Goal: Task Accomplishment & Management: Use online tool/utility

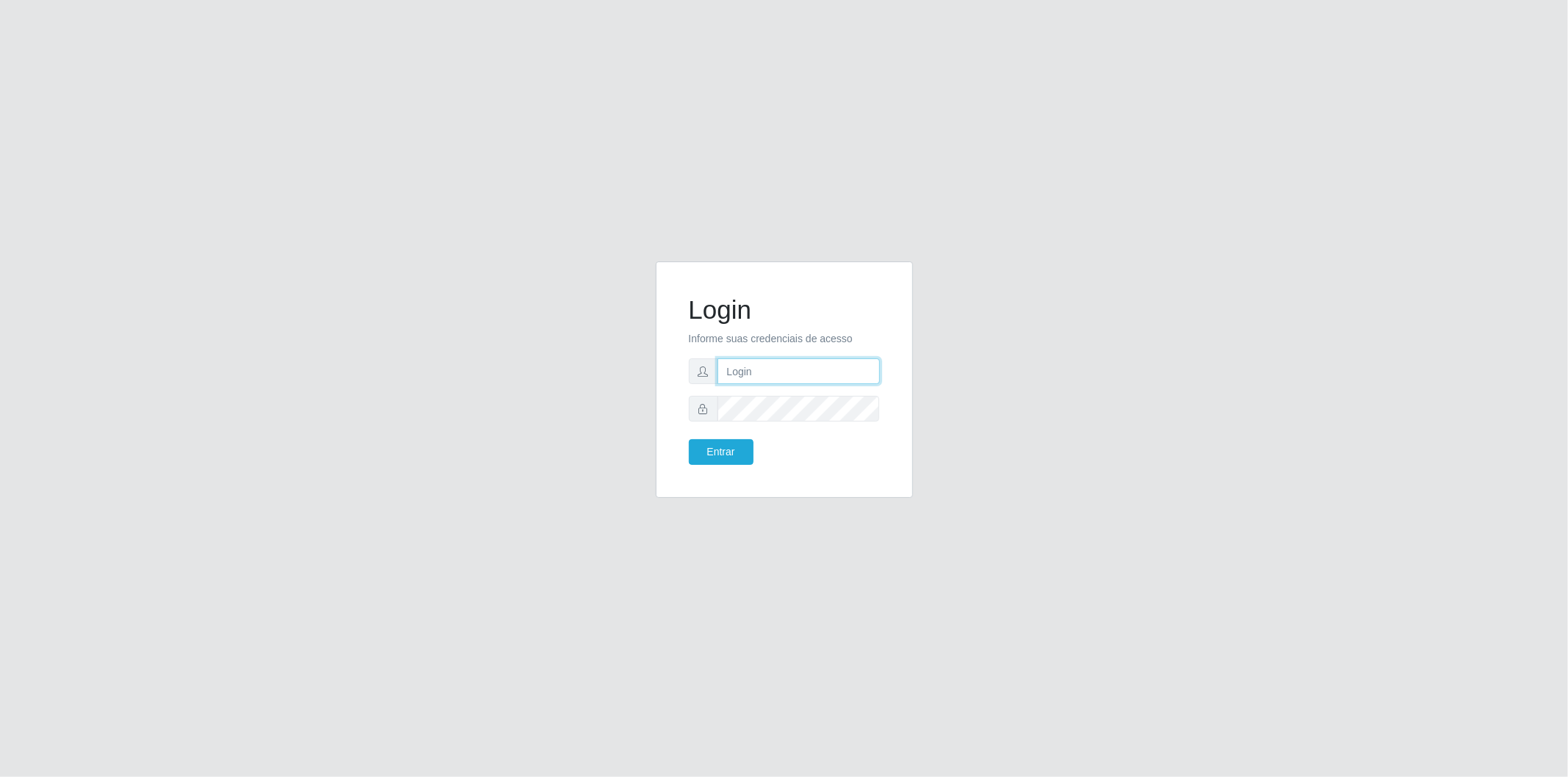
click at [796, 375] on input "text" at bounding box center [799, 372] width 163 height 26
click at [725, 447] on button "Entrar" at bounding box center [721, 452] width 64 height 26
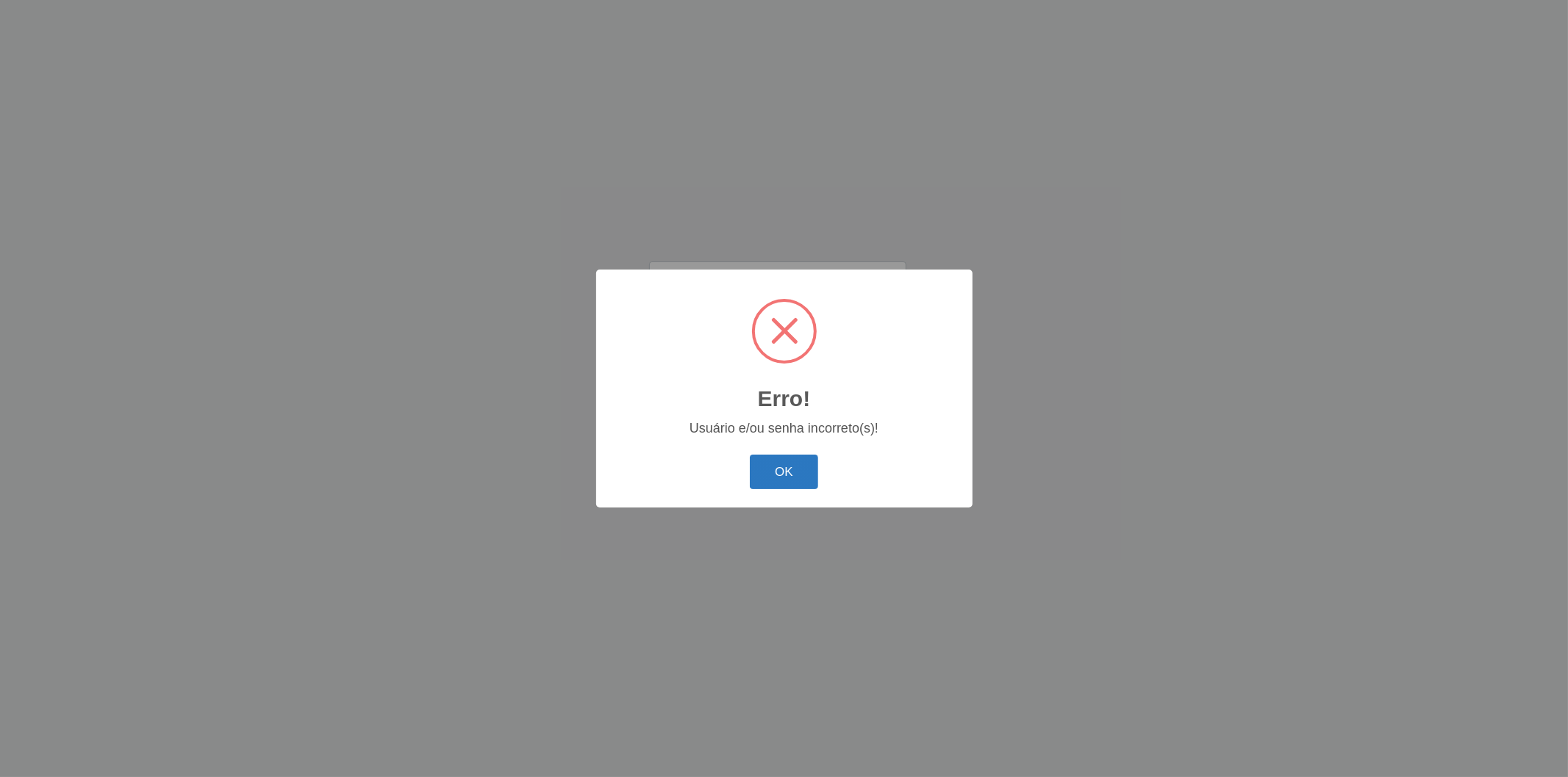
click at [767, 457] on div "Erro! × Usuário e/ou senha incorreto(s)! OK Cancel" at bounding box center [784, 388] width 376 height 238
click at [768, 458] on button "OK" at bounding box center [784, 472] width 68 height 34
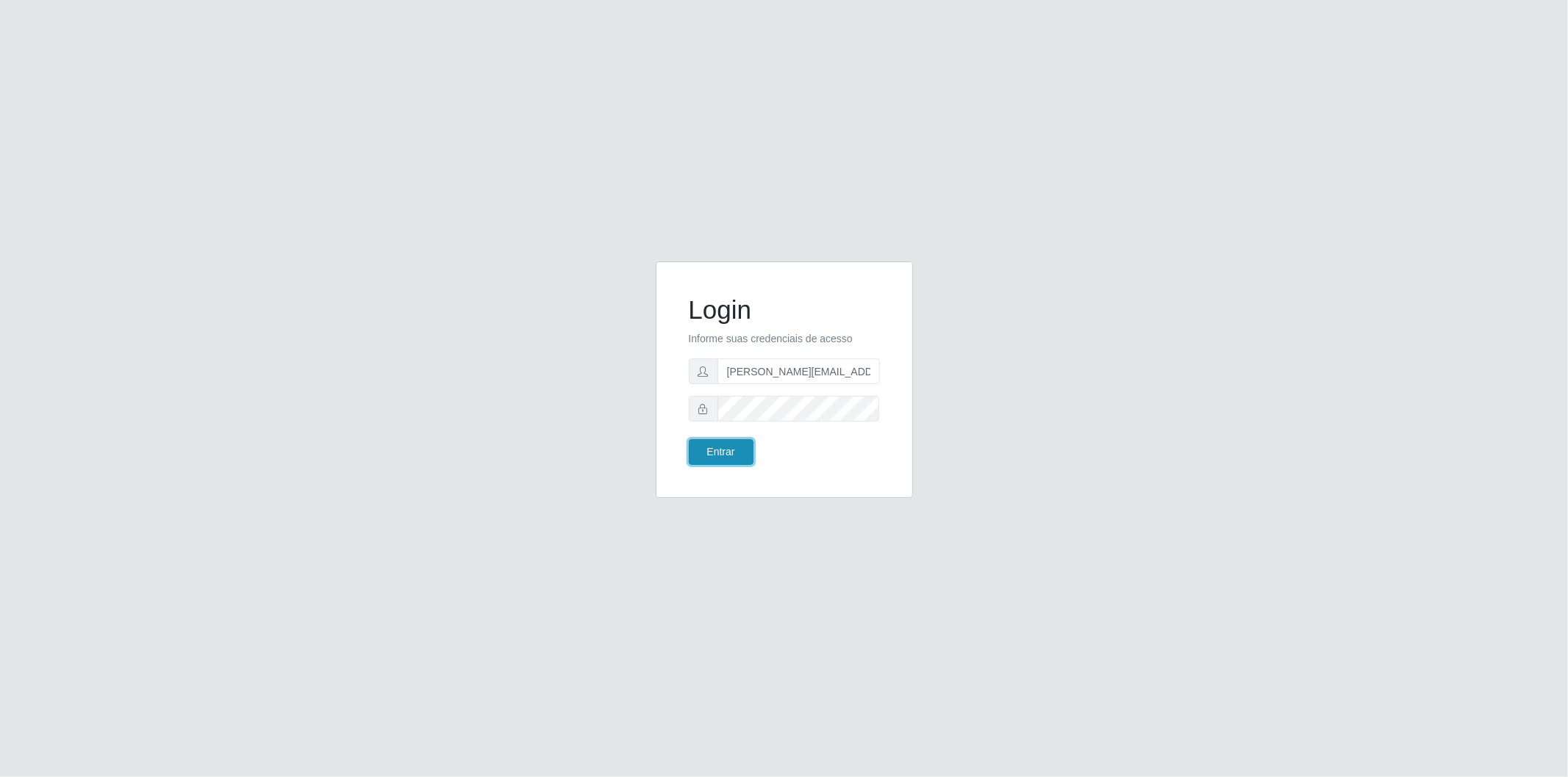
click at [718, 444] on button "Entrar" at bounding box center [721, 452] width 64 height 26
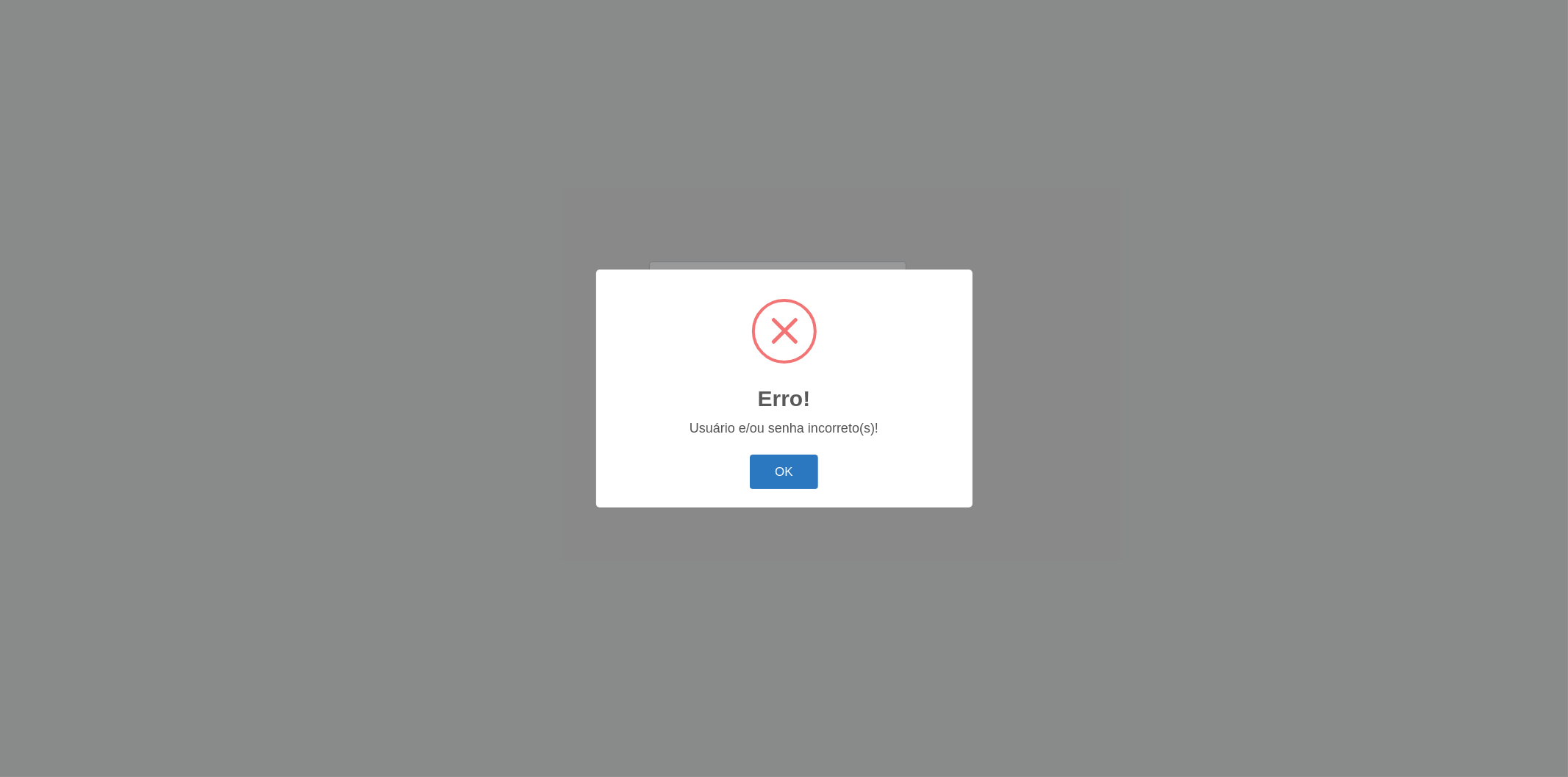
click at [782, 455] on button "OK" at bounding box center [784, 472] width 68 height 34
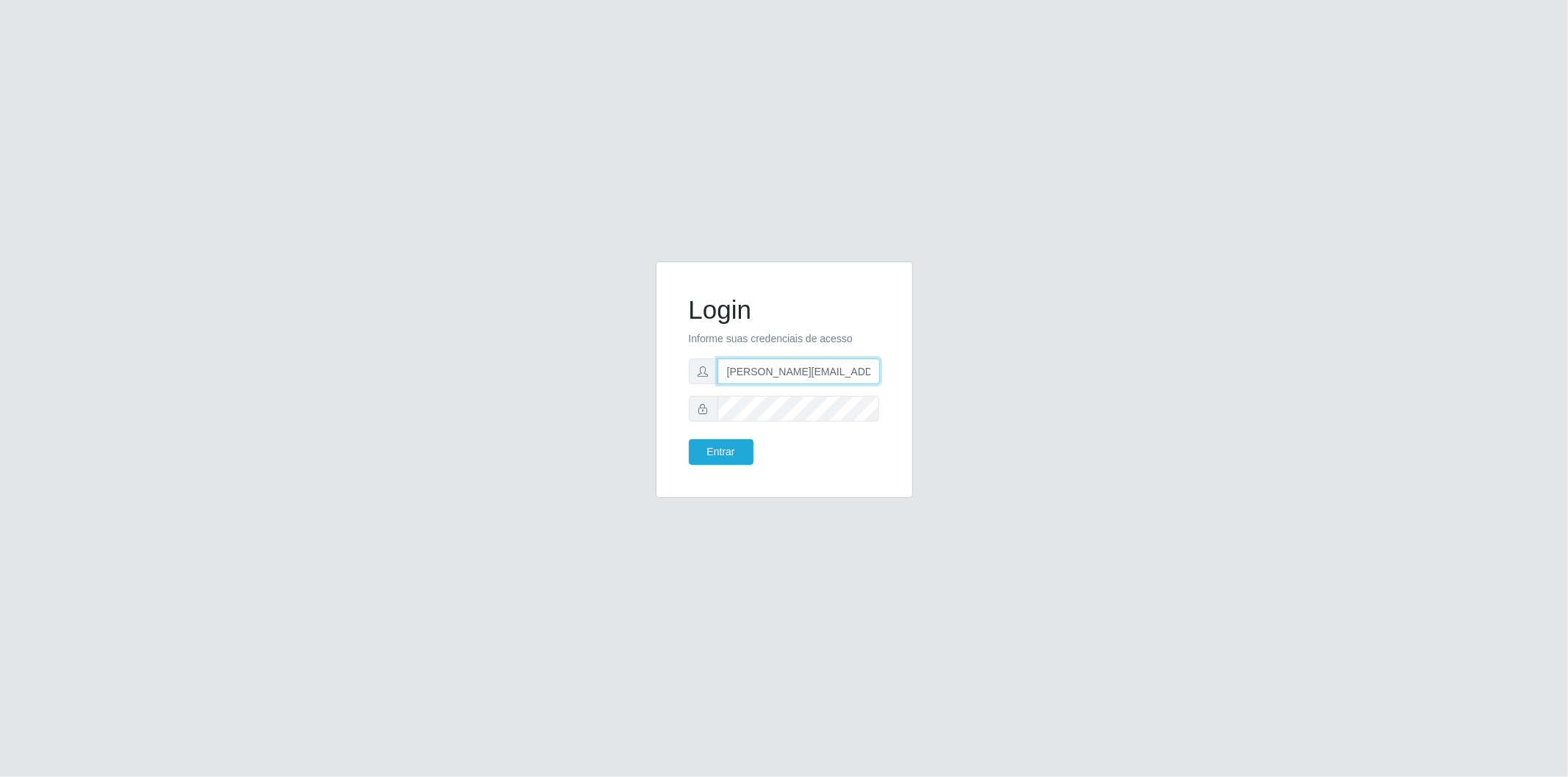
click at [840, 375] on input "[PERSON_NAME][EMAIL_ADDRESS][PERSON_NAME][DOMAIN_NAME]" at bounding box center [799, 372] width 163 height 26
click at [850, 373] on input "[PERSON_NAME][EMAIL_ADDRESS][PERSON_NAME][DOMAIN_NAME]" at bounding box center [799, 372] width 163 height 26
type input "b"
click at [860, 379] on input "text" at bounding box center [799, 372] width 163 height 26
type input "[EMAIL_ADDRESS][PERSON_NAME][DOMAIN_NAME]"
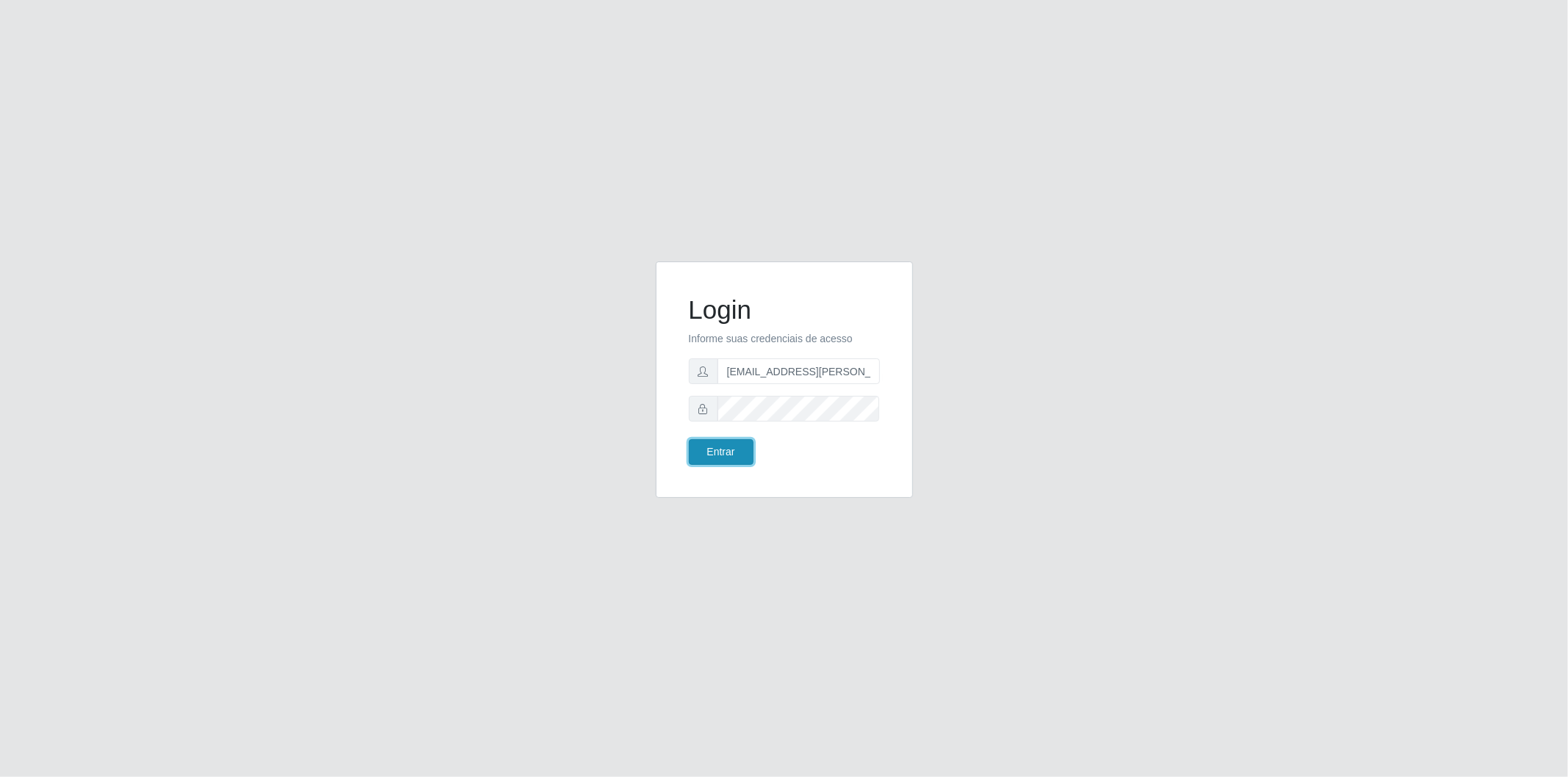
click at [736, 452] on button "Entrar" at bounding box center [721, 452] width 64 height 26
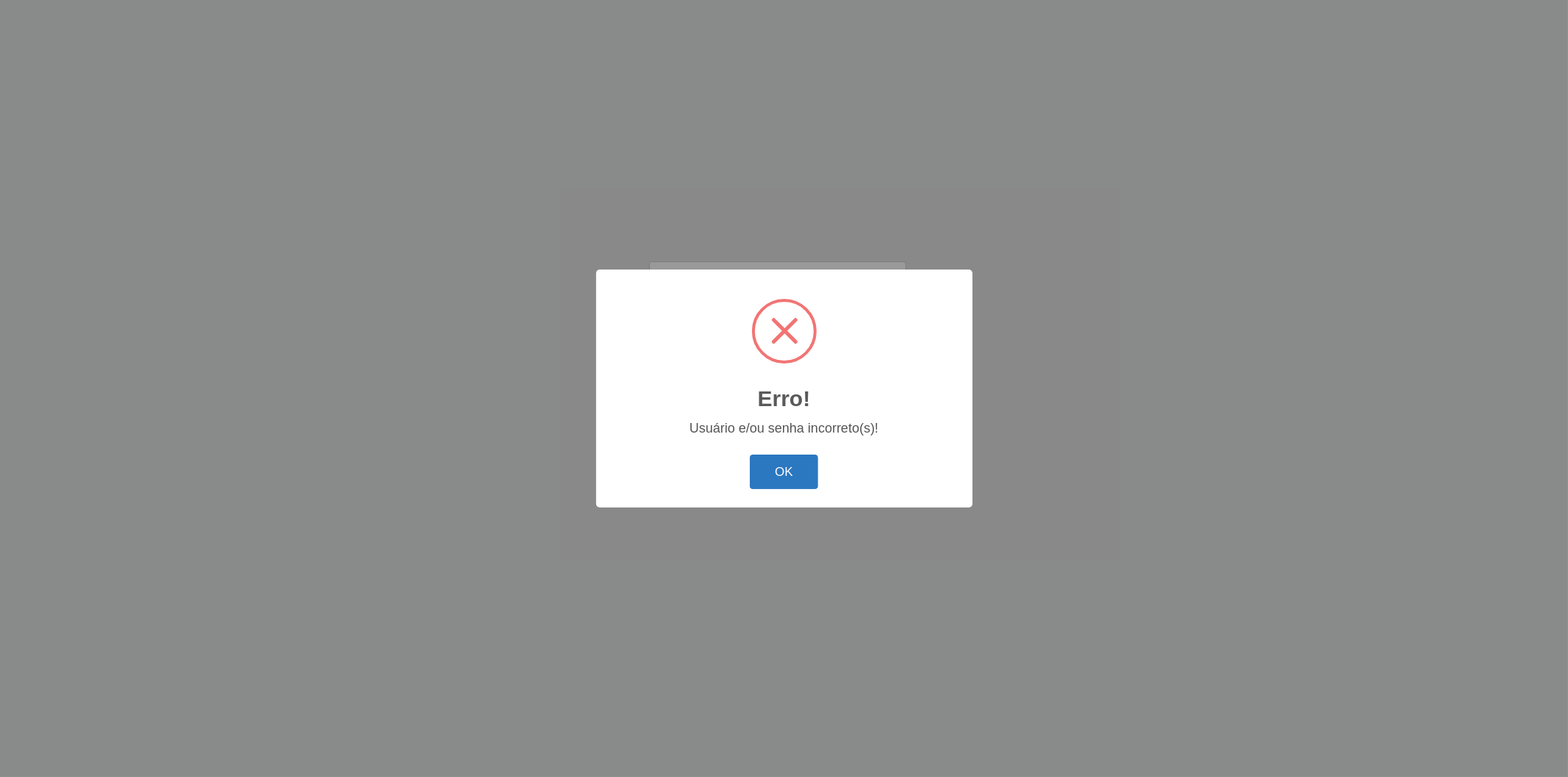
click at [781, 464] on button "OK" at bounding box center [784, 472] width 68 height 34
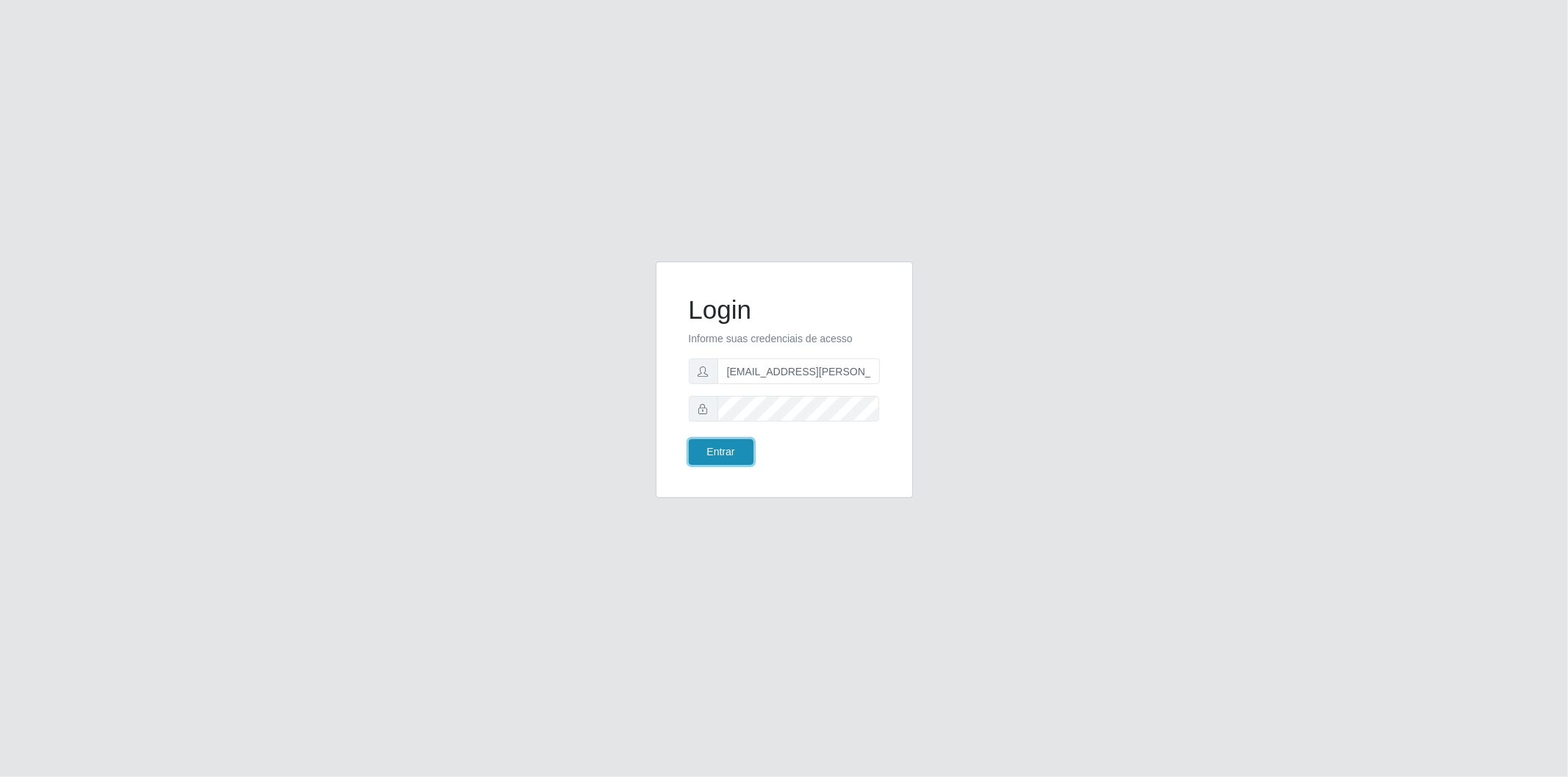
click at [724, 459] on button "Entrar" at bounding box center [721, 452] width 64 height 26
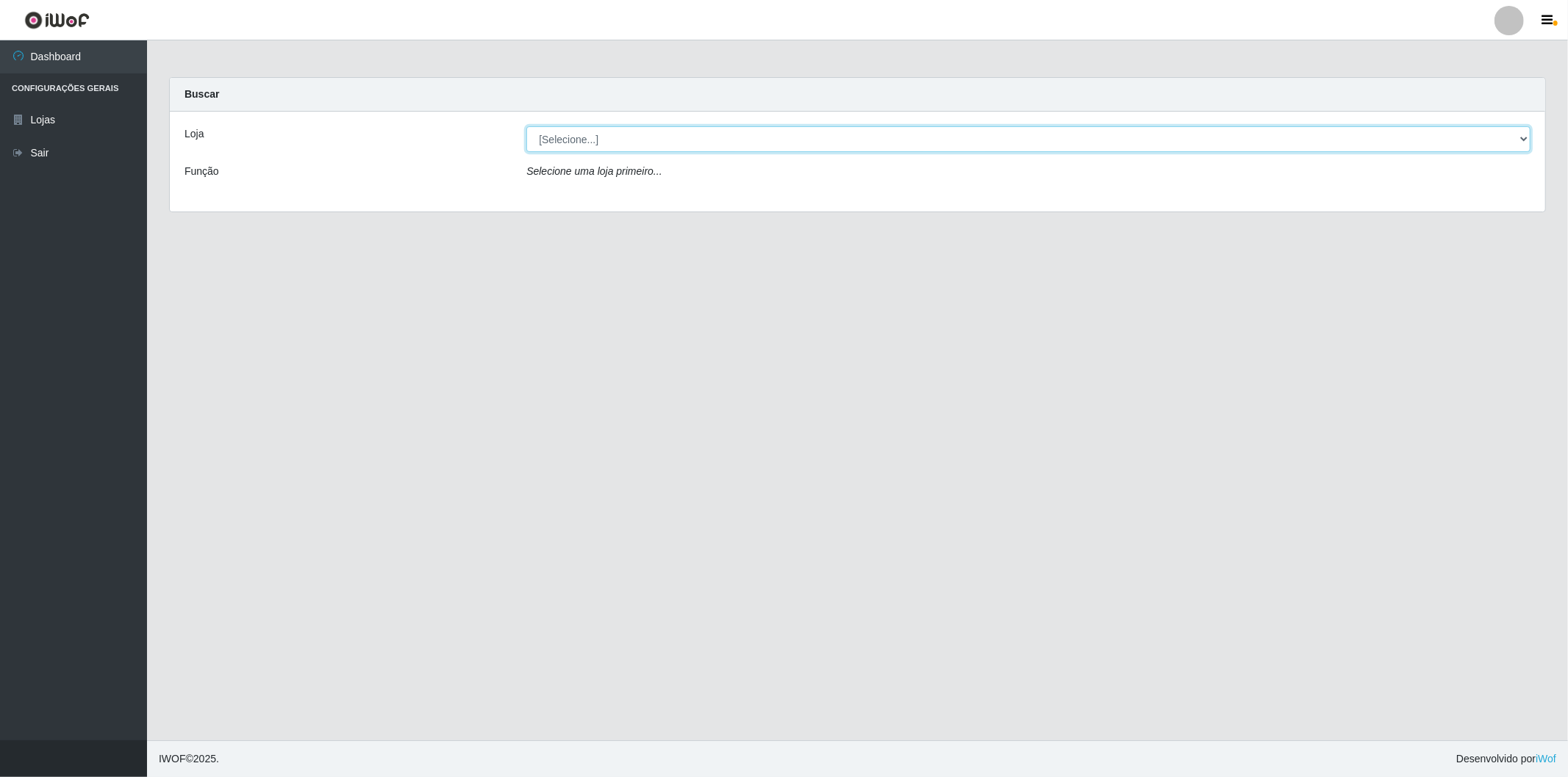
click at [1518, 136] on select "[Selecione...] BomQueSó Agreste - Loja 2" at bounding box center [1029, 139] width 1004 height 26
select select "214"
click at [527, 126] on select "[Selecione...] BomQueSó Agreste - Loja 2" at bounding box center [1029, 139] width 1004 height 26
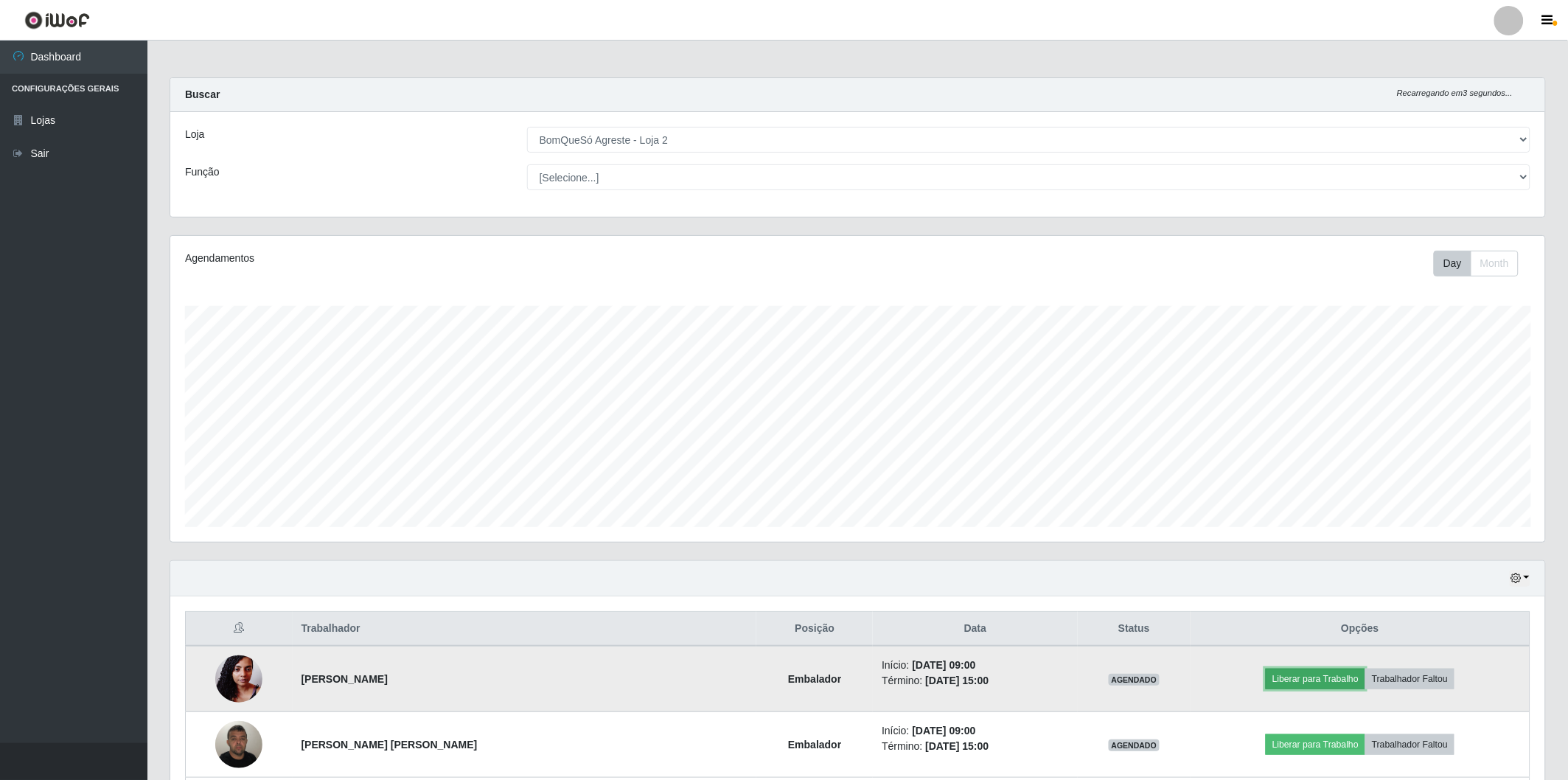
click at [1337, 676] on button "Liberar para Trabalho" at bounding box center [1315, 679] width 99 height 21
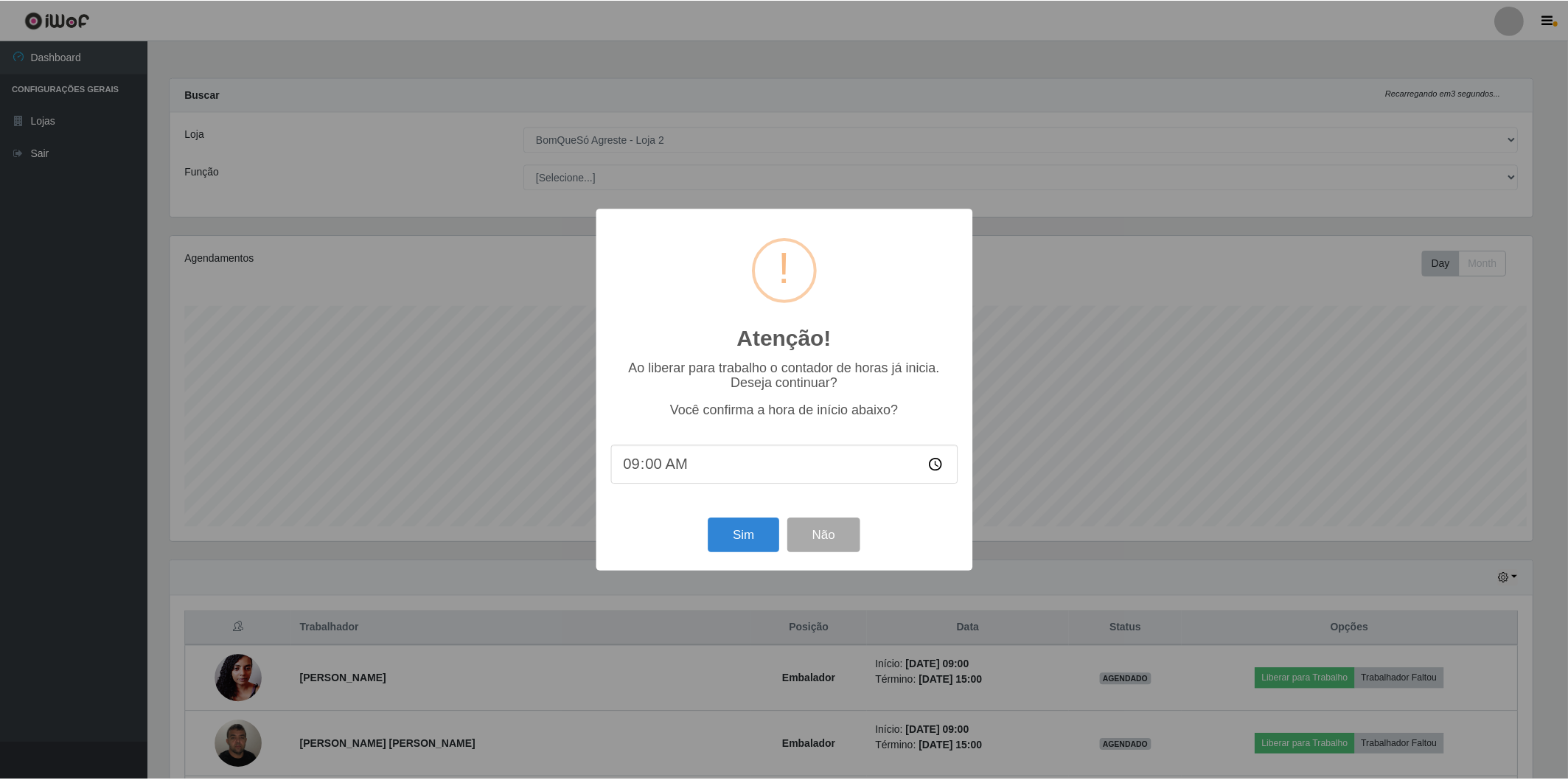
scroll to position [305, 1367]
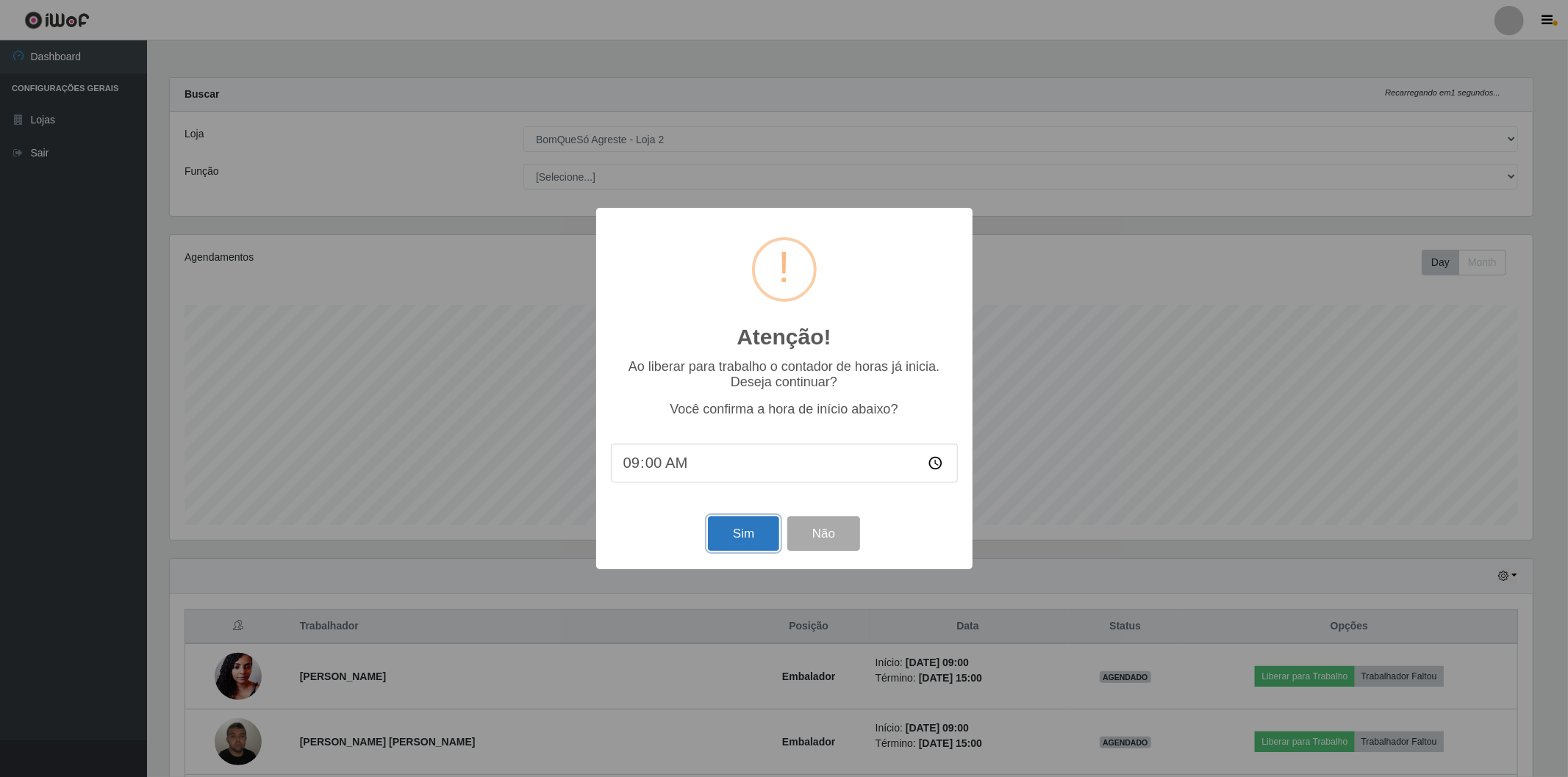
click at [737, 538] on button "Sim" at bounding box center [743, 533] width 71 height 34
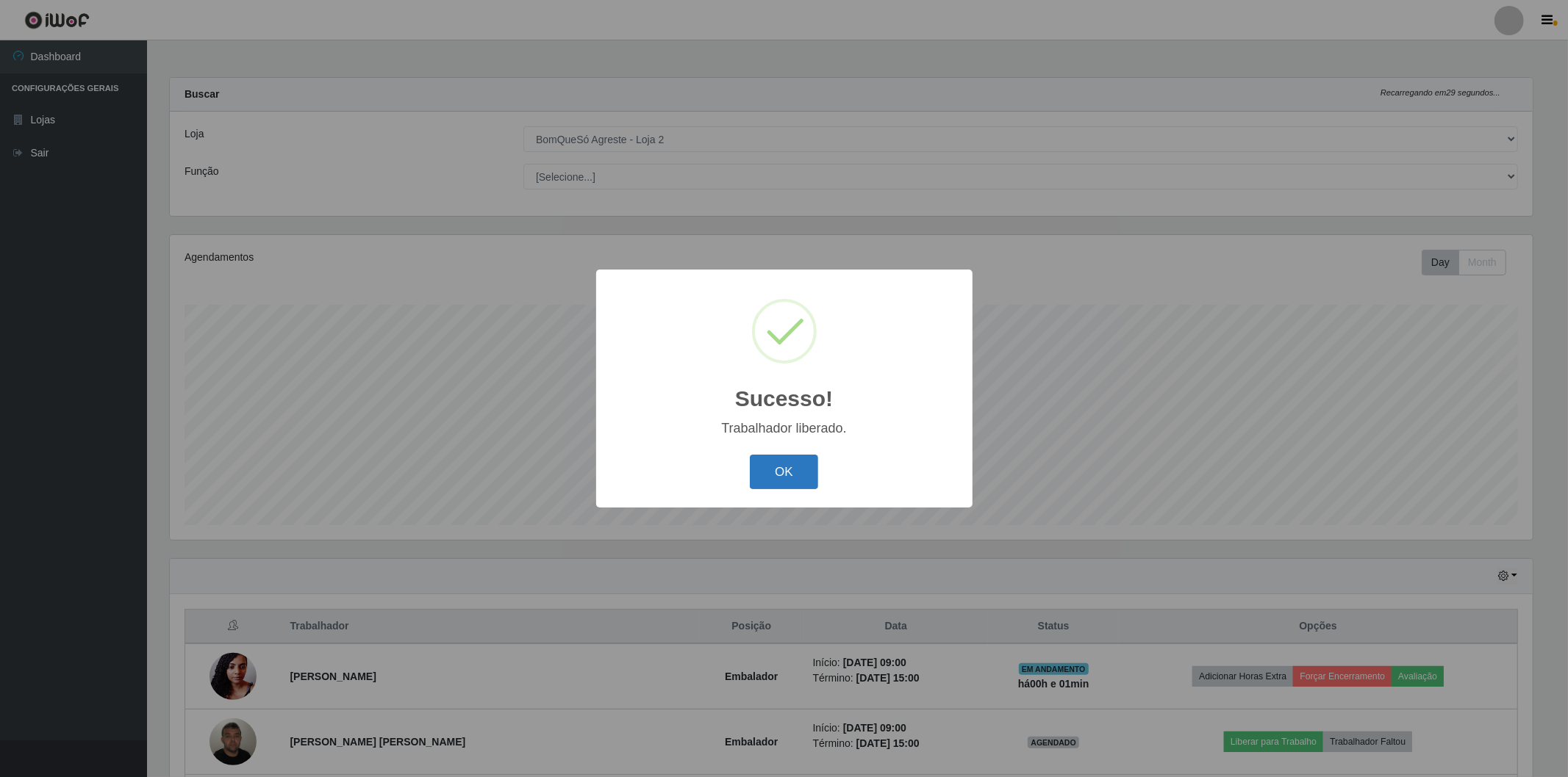
click at [784, 461] on button "OK" at bounding box center [784, 472] width 68 height 34
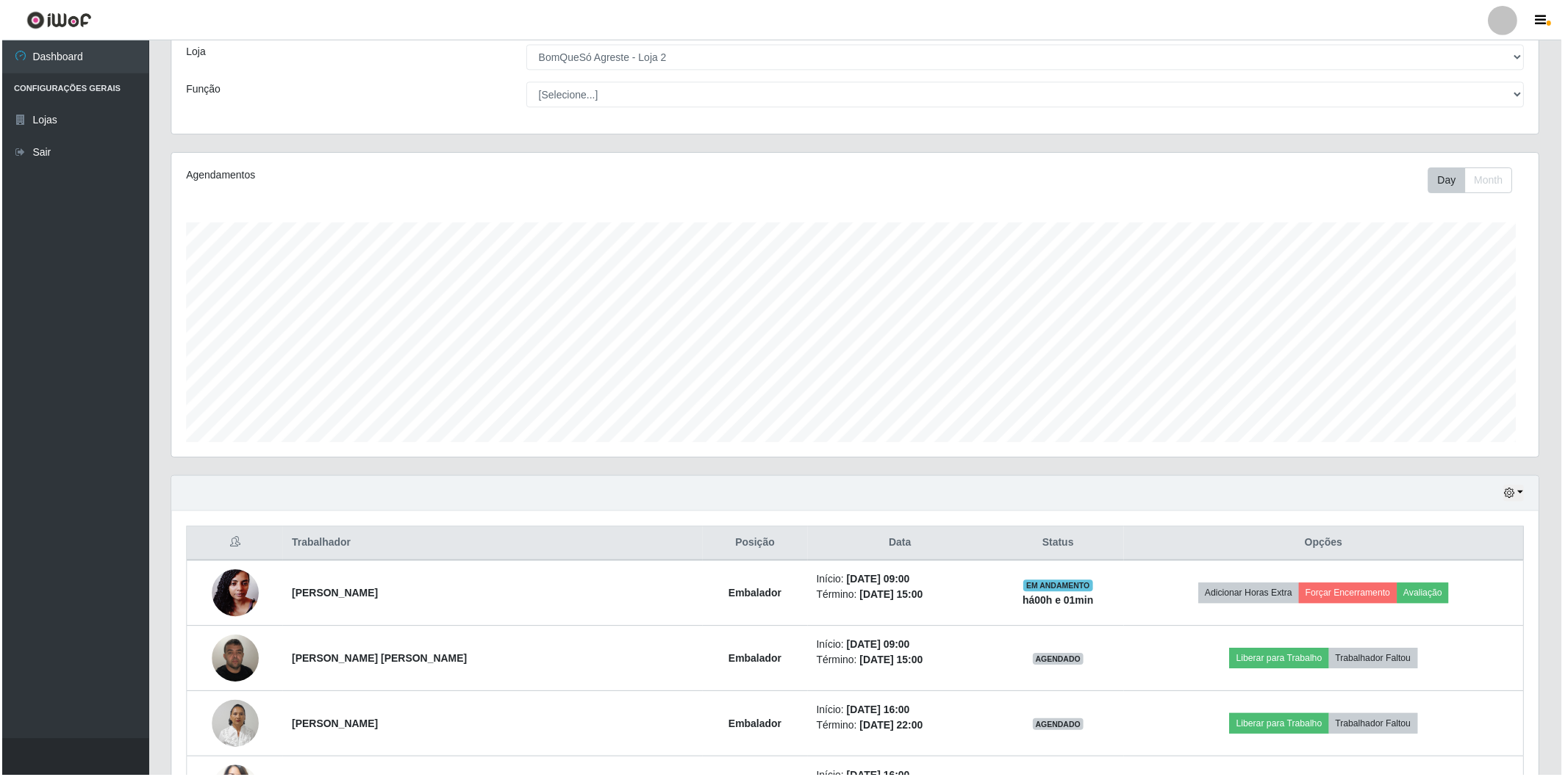
scroll to position [304, 1371]
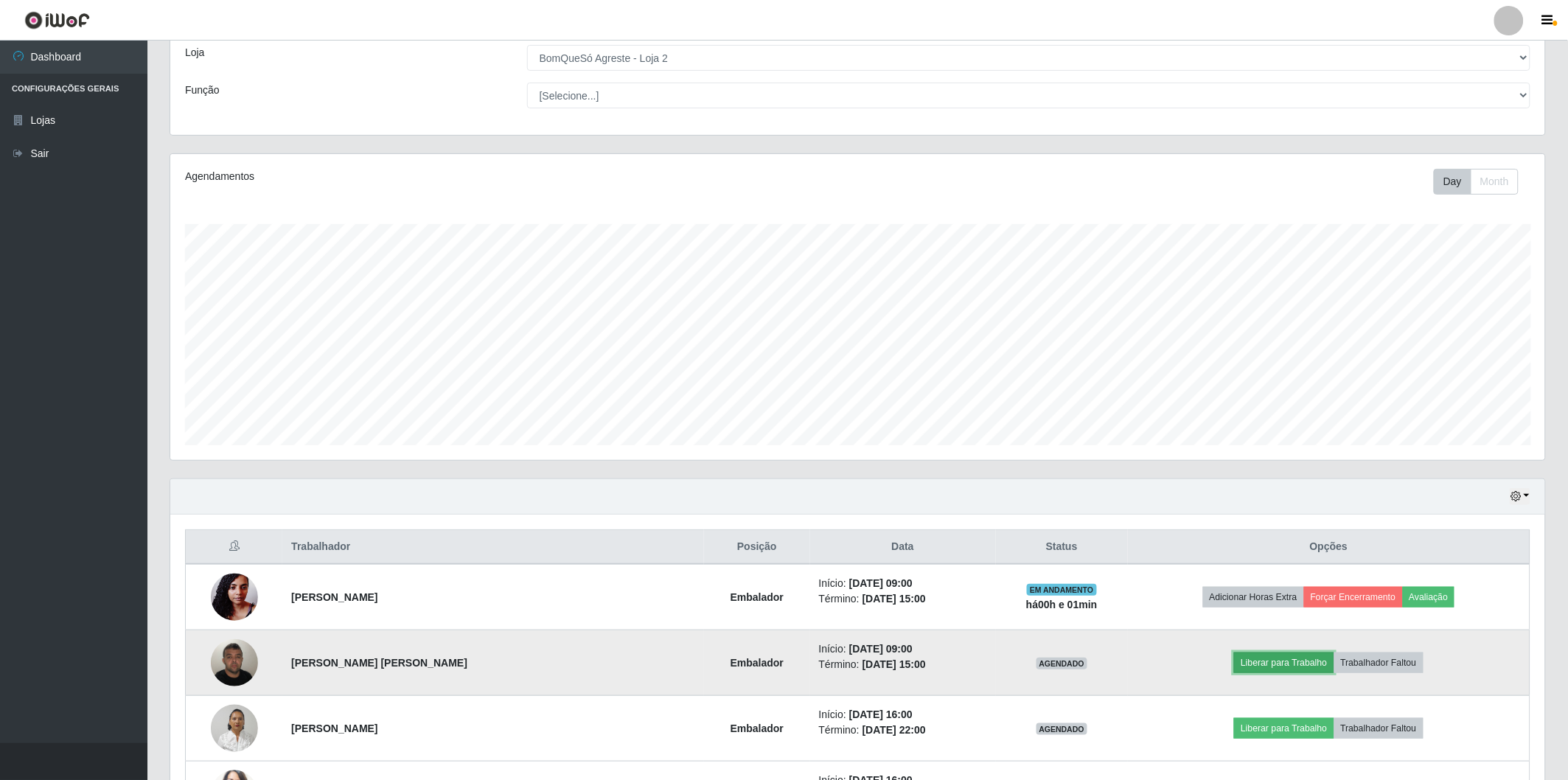
click at [1244, 664] on button "Liberar para Trabalho" at bounding box center [1283, 663] width 99 height 21
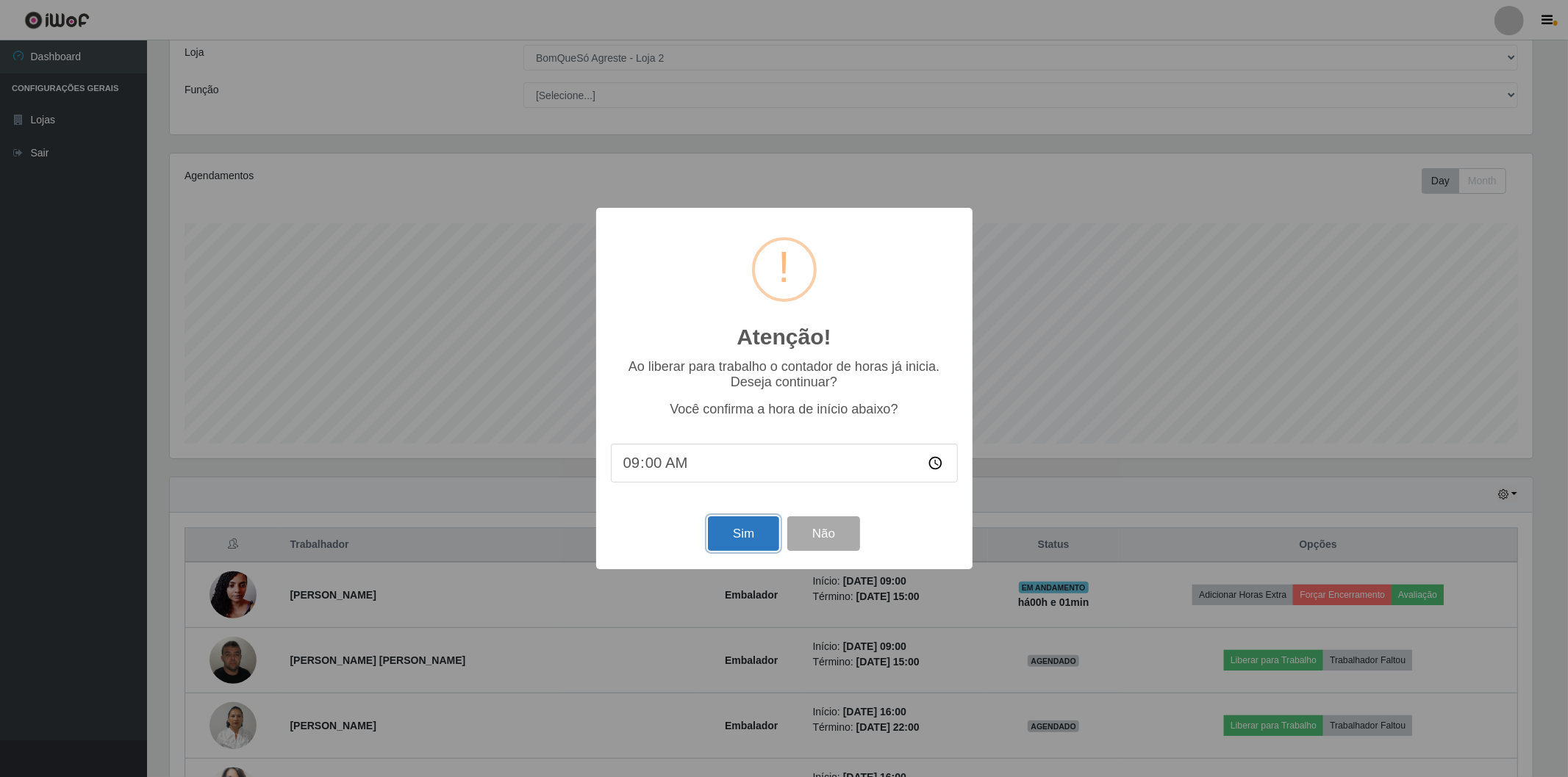
click at [745, 533] on button "Sim" at bounding box center [743, 533] width 71 height 34
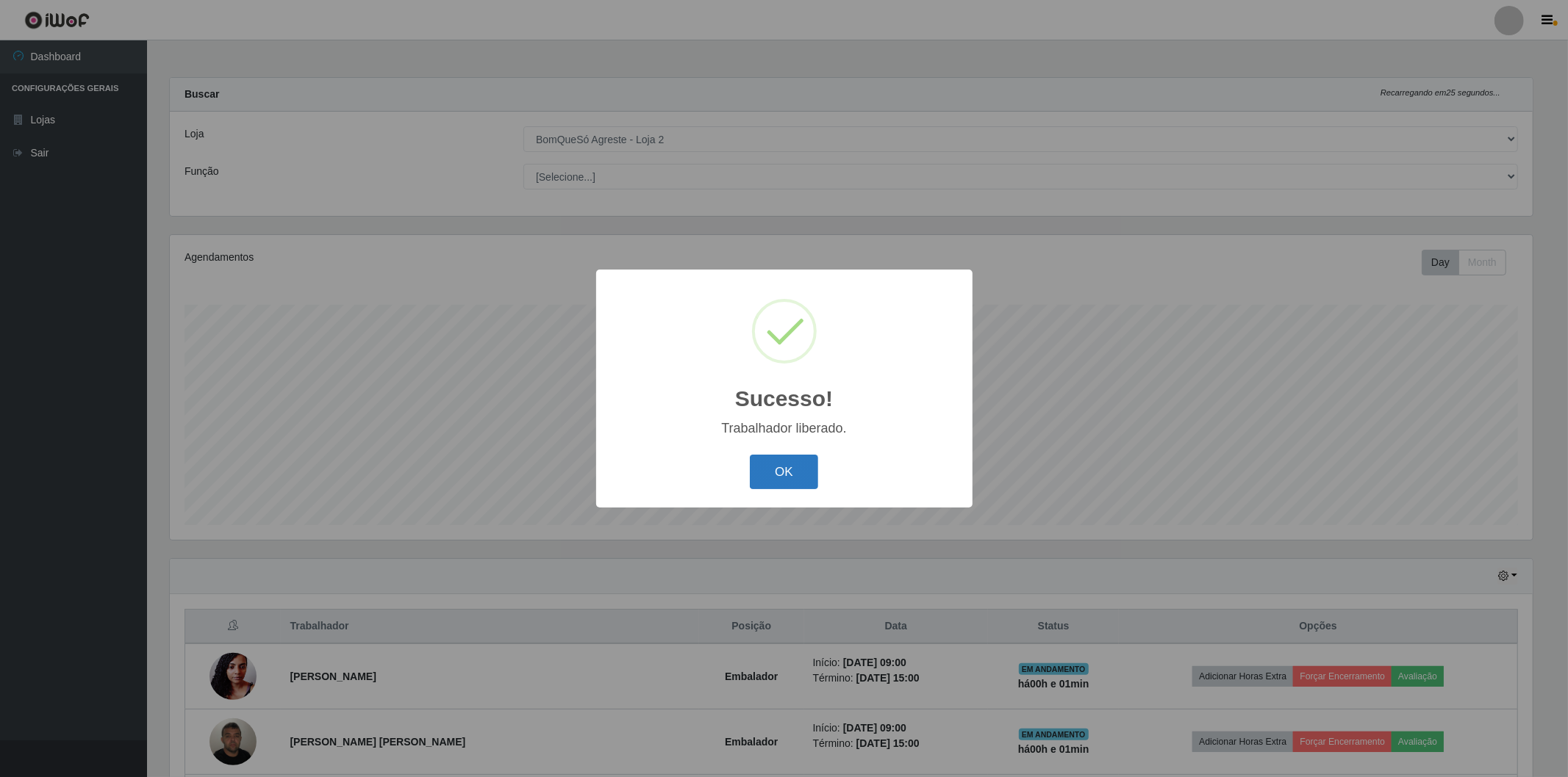
click at [792, 477] on button "OK" at bounding box center [784, 472] width 68 height 34
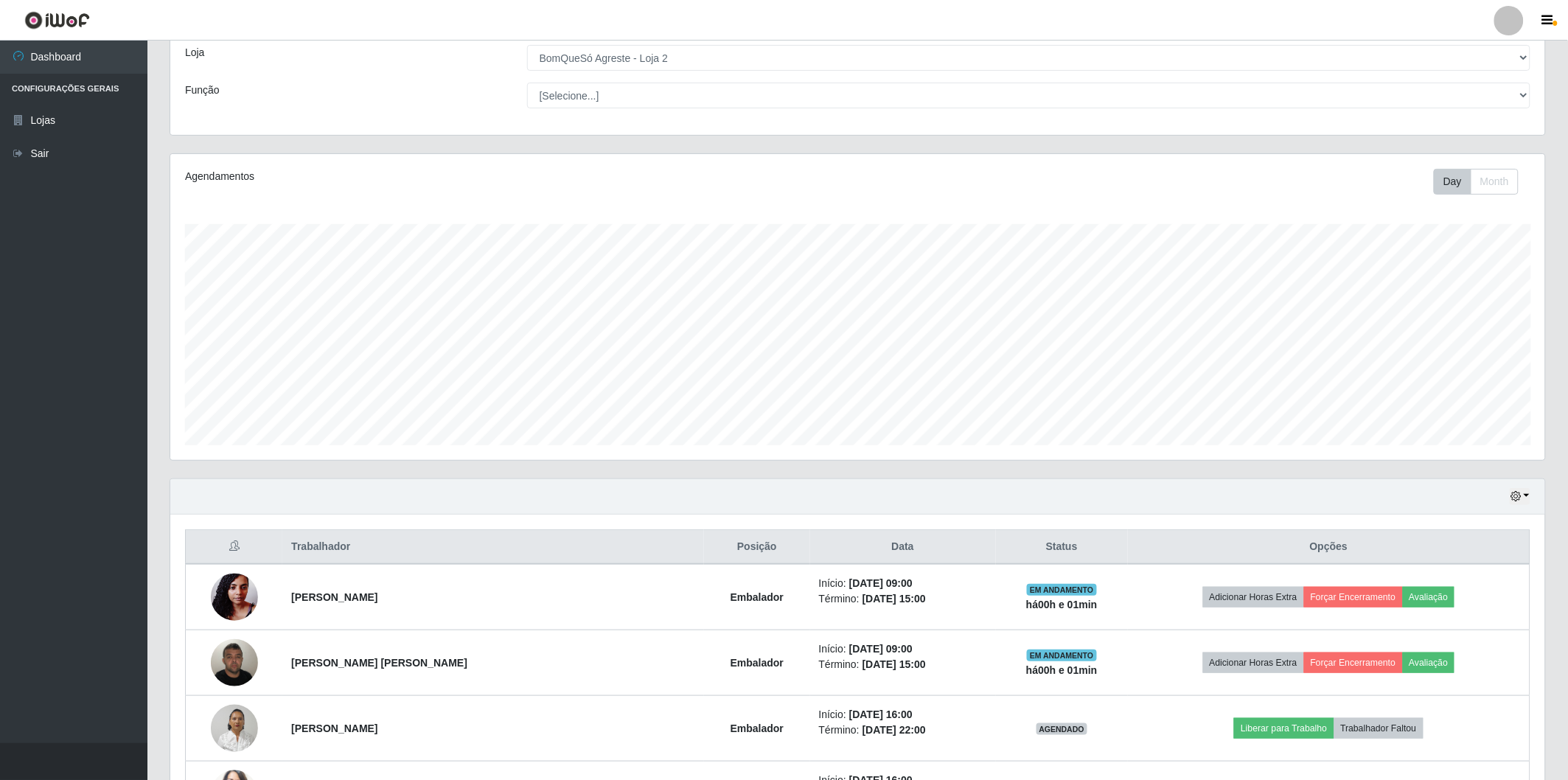
scroll to position [0, 0]
